Goal: Use online tool/utility: Utilize a website feature to perform a specific function

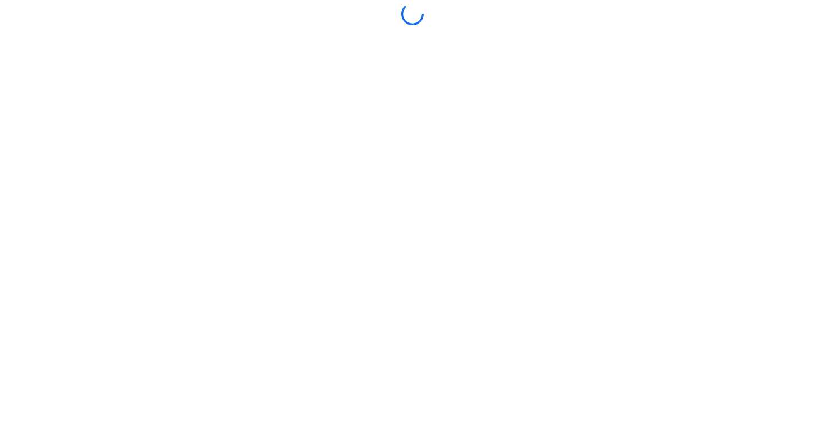
scroll to position [1896, 0]
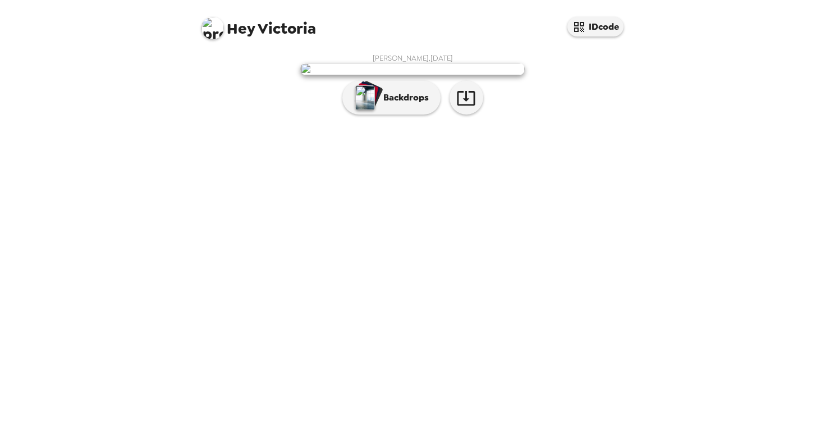
click at [478, 75] on img at bounding box center [412, 69] width 224 height 12
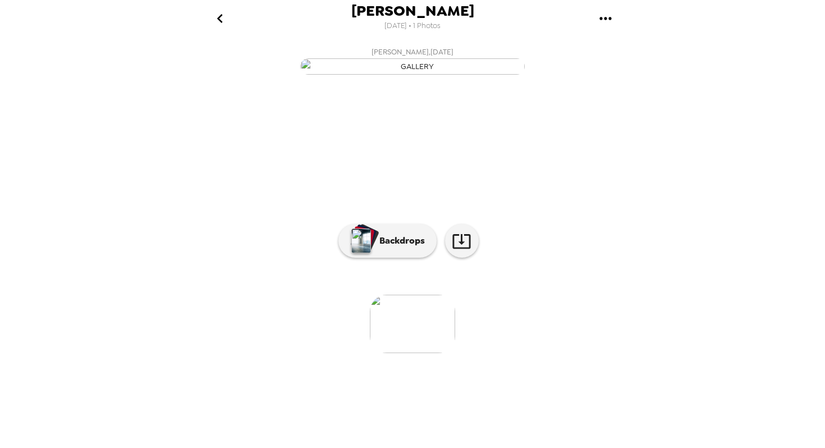
scroll to position [29, 0]
click at [399, 247] on p "Backdrops" at bounding box center [399, 240] width 51 height 13
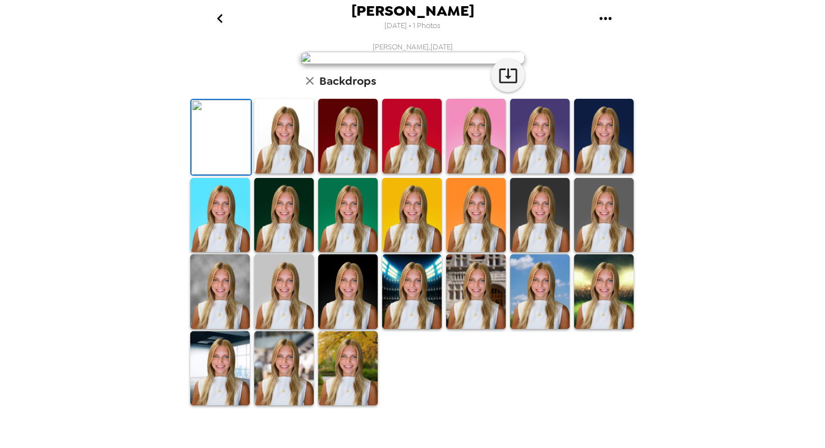
scroll to position [136, 0]
click at [297, 173] on img at bounding box center [283, 136] width 59 height 75
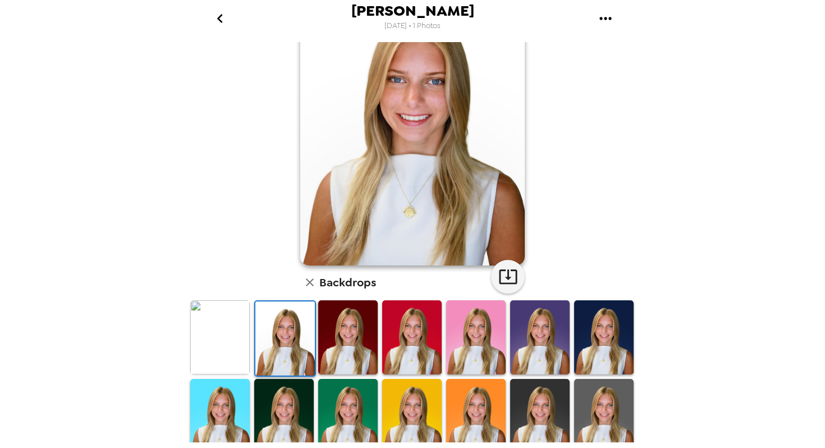
scroll to position [67, 0]
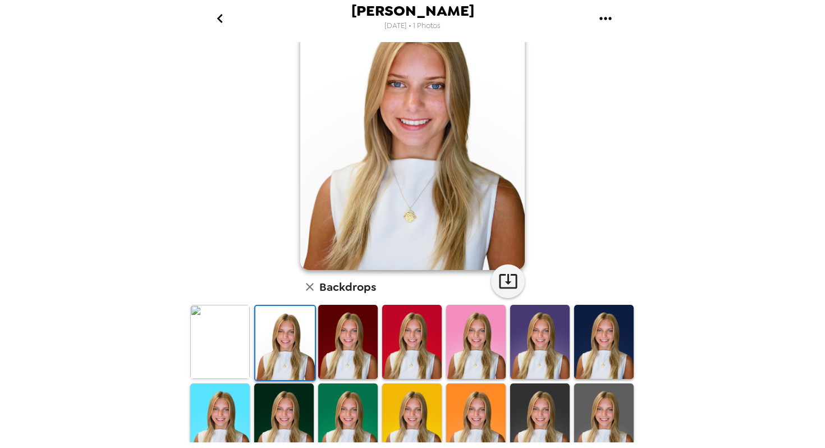
click at [370, 325] on img at bounding box center [347, 342] width 59 height 75
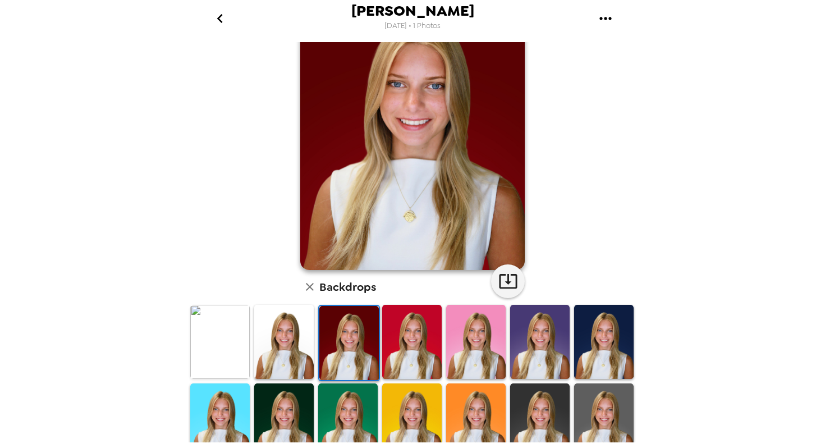
click at [406, 332] on img at bounding box center [411, 342] width 59 height 75
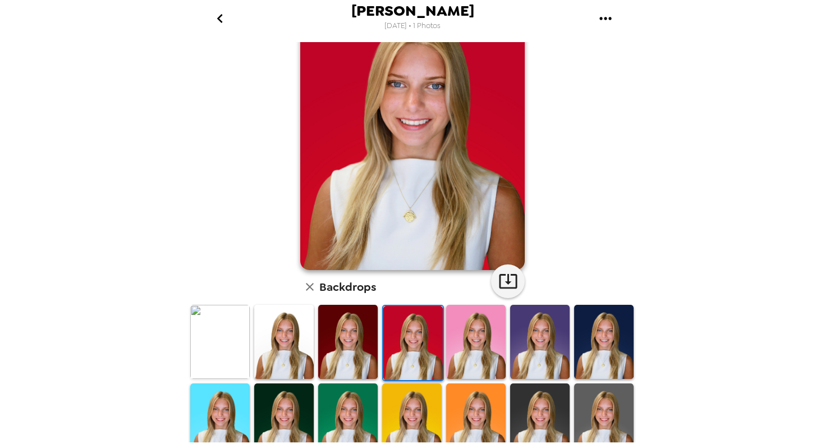
click at [481, 343] on img at bounding box center [475, 342] width 59 height 75
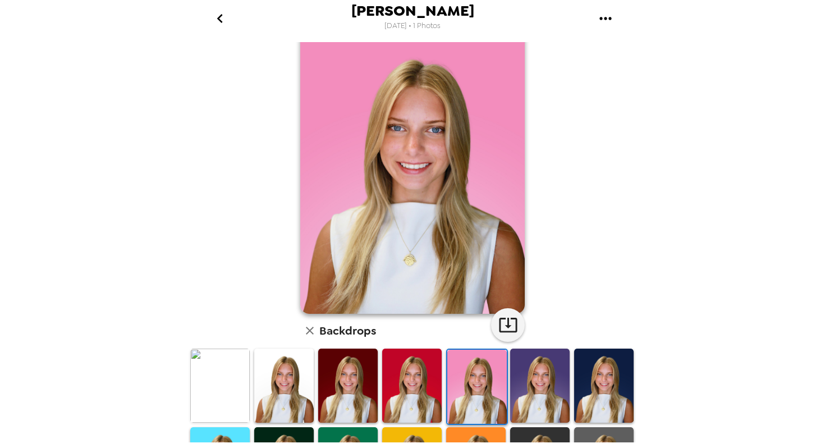
scroll to position [18, 0]
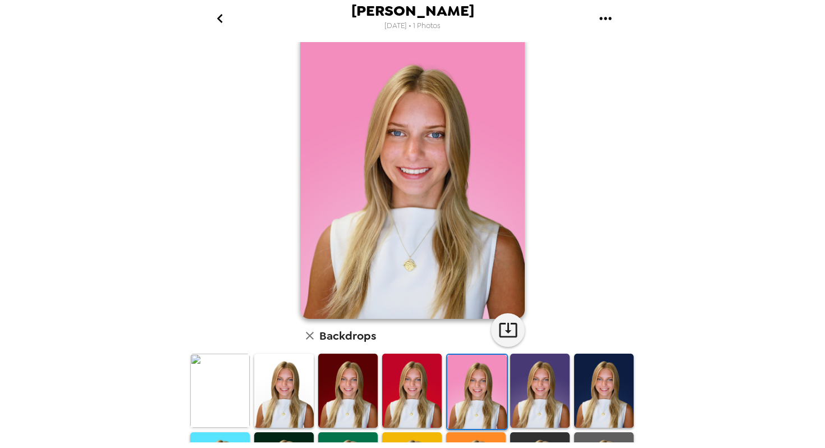
click at [539, 405] on img at bounding box center [539, 390] width 59 height 75
